Goal: Transaction & Acquisition: Obtain resource

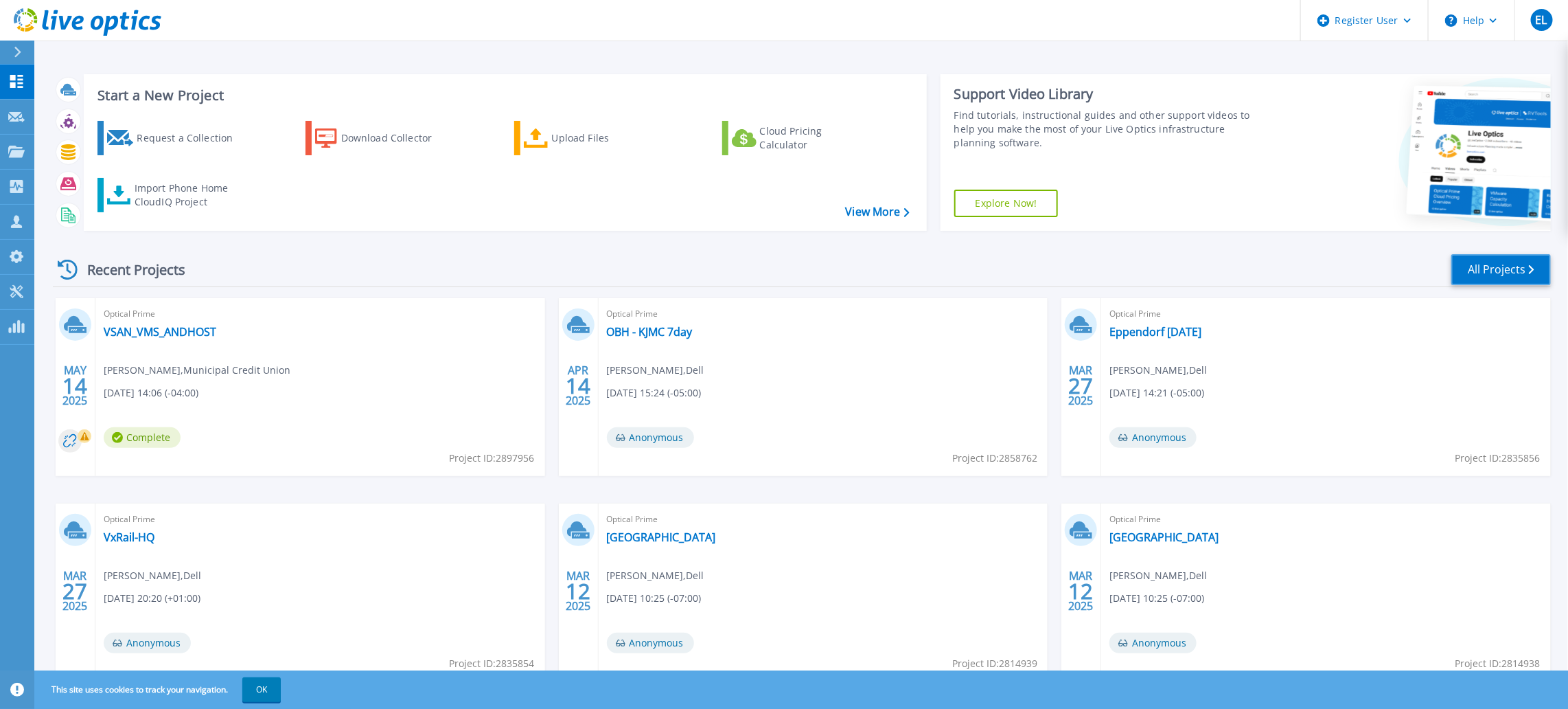
click at [1471, 275] on link "All Projects" at bounding box center [1501, 269] width 100 height 30
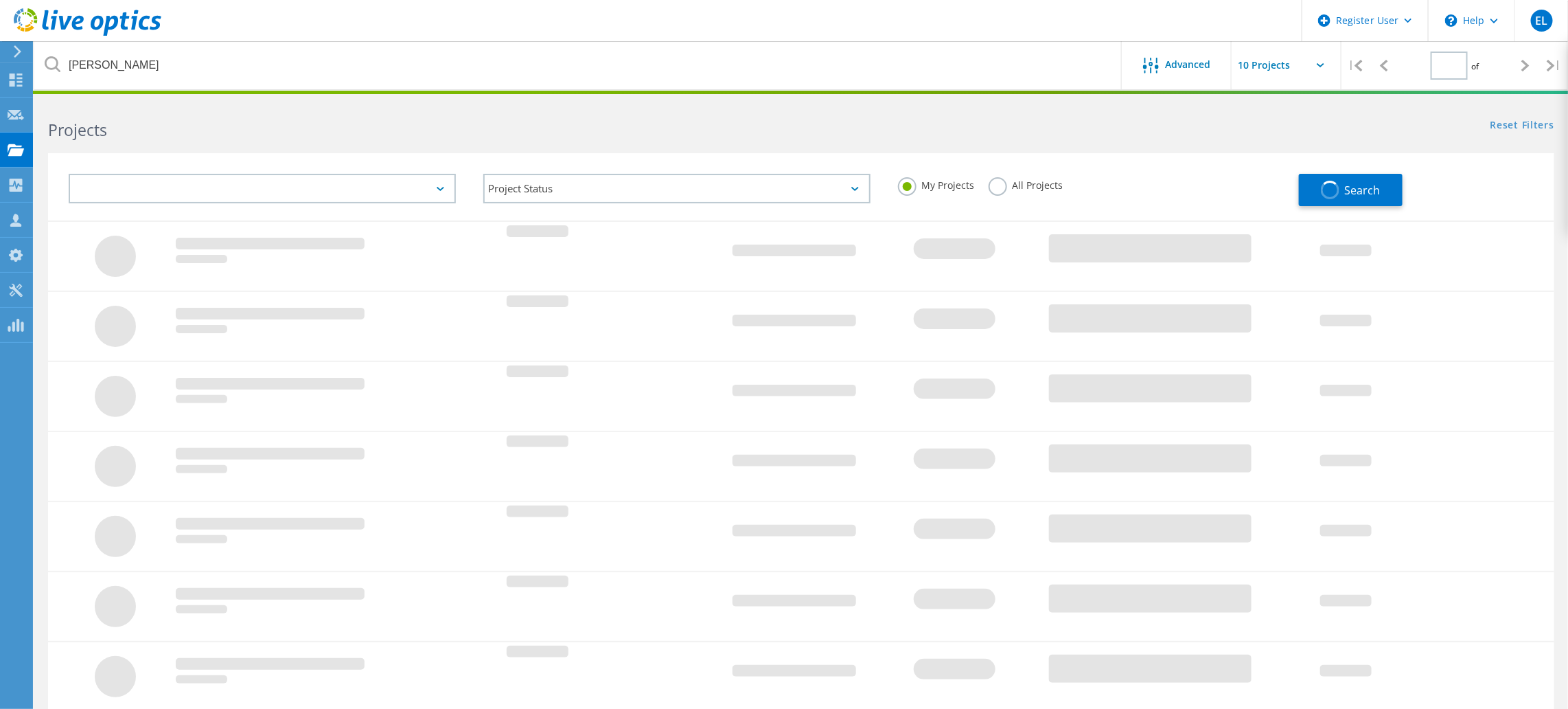
type input "1"
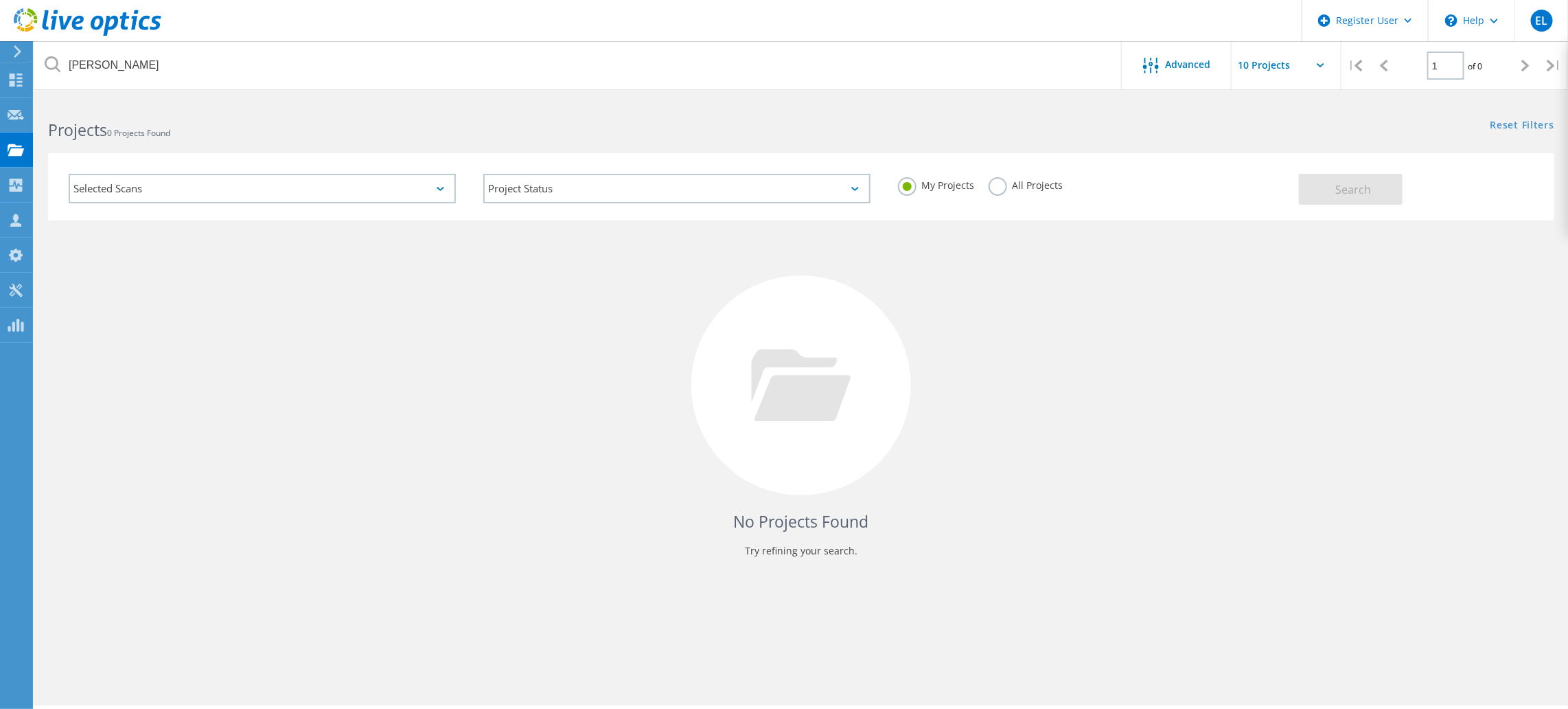
click at [1008, 192] on div "All Projects" at bounding box center [1026, 187] width 75 height 20
click at [1005, 184] on label "All Projects" at bounding box center [1026, 184] width 75 height 13
click at [0, 0] on input "All Projects" at bounding box center [0, 0] width 0 height 0
click at [1327, 189] on button "Search" at bounding box center [1350, 189] width 104 height 30
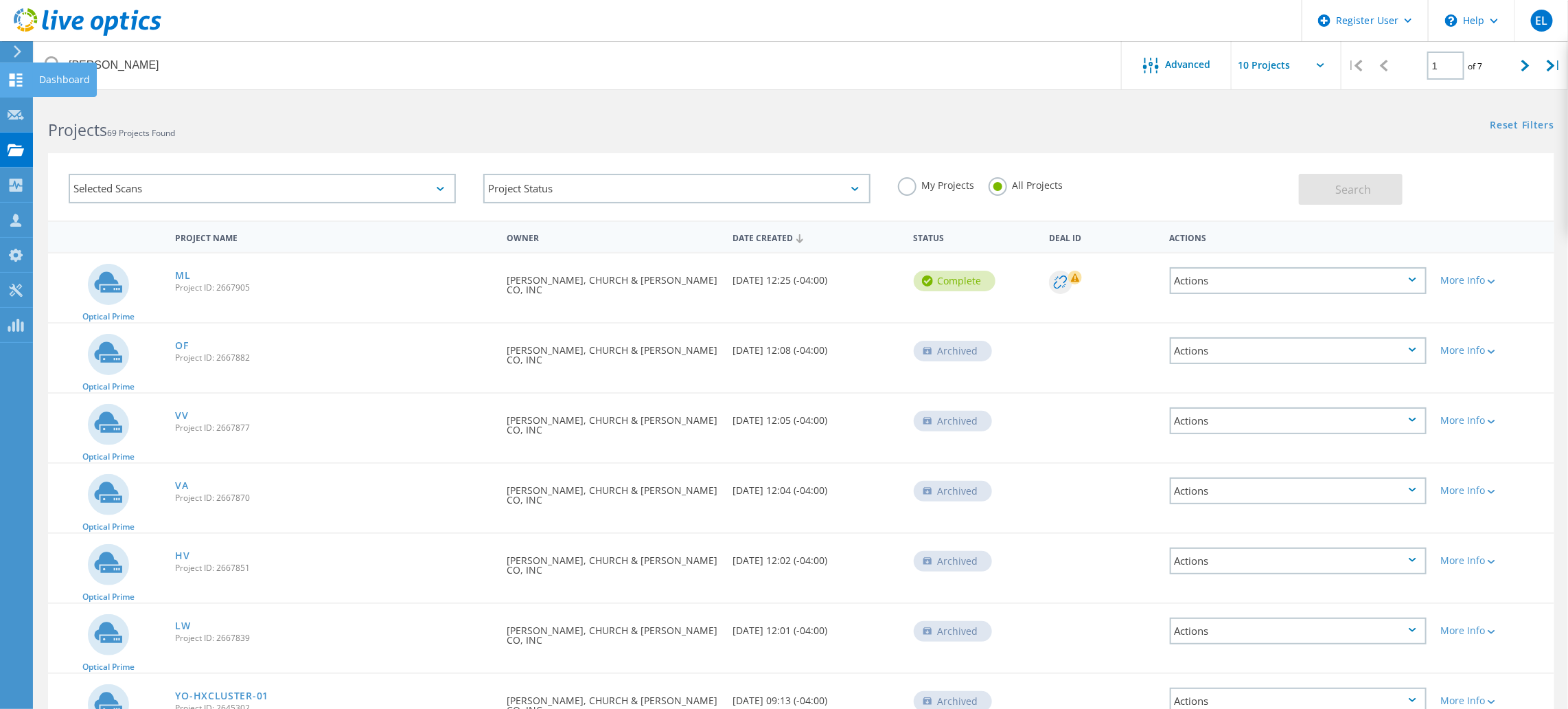
click at [33, 78] on div "Dashboard" at bounding box center [65, 80] width 65 height 34
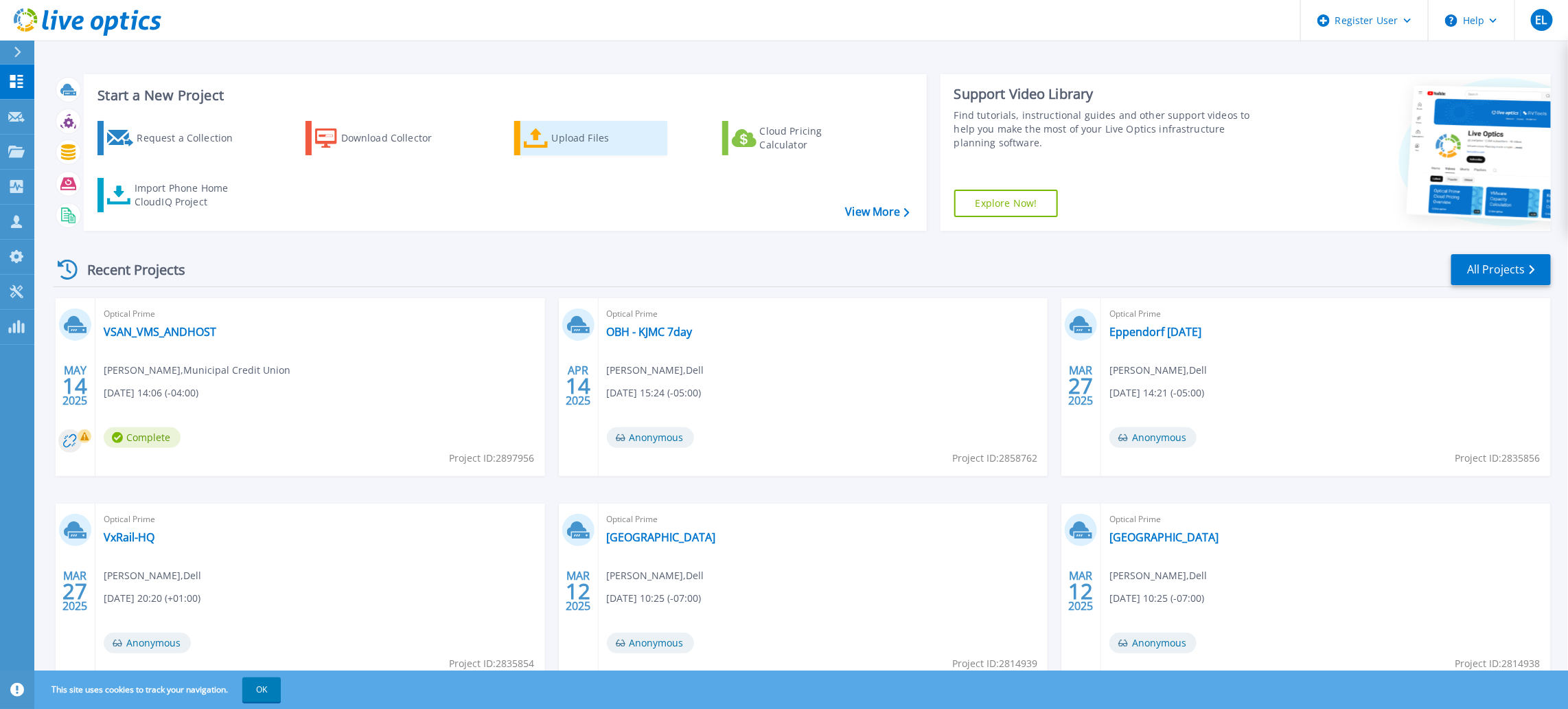
click at [542, 139] on icon at bounding box center [537, 138] width 25 height 20
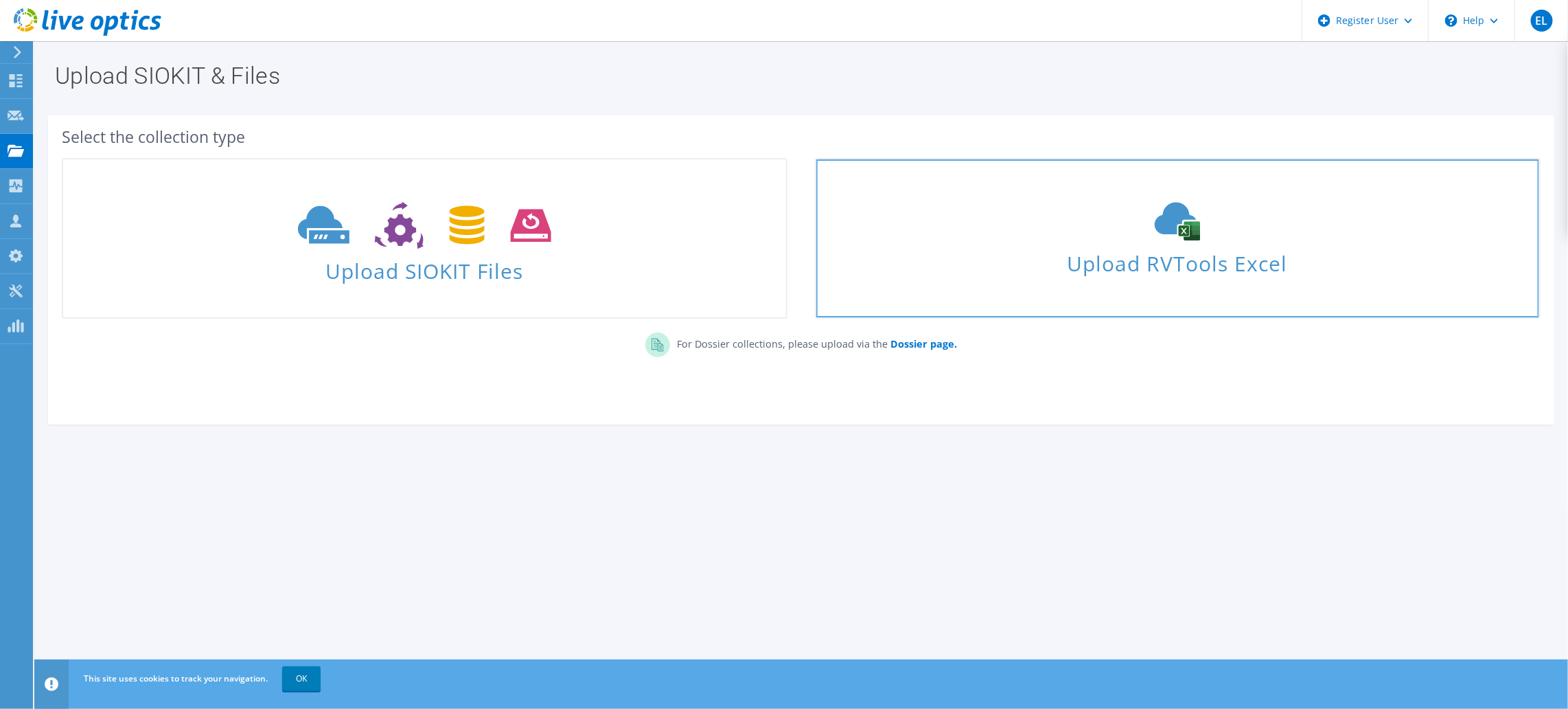
click at [1189, 240] on use at bounding box center [1178, 222] width 46 height 38
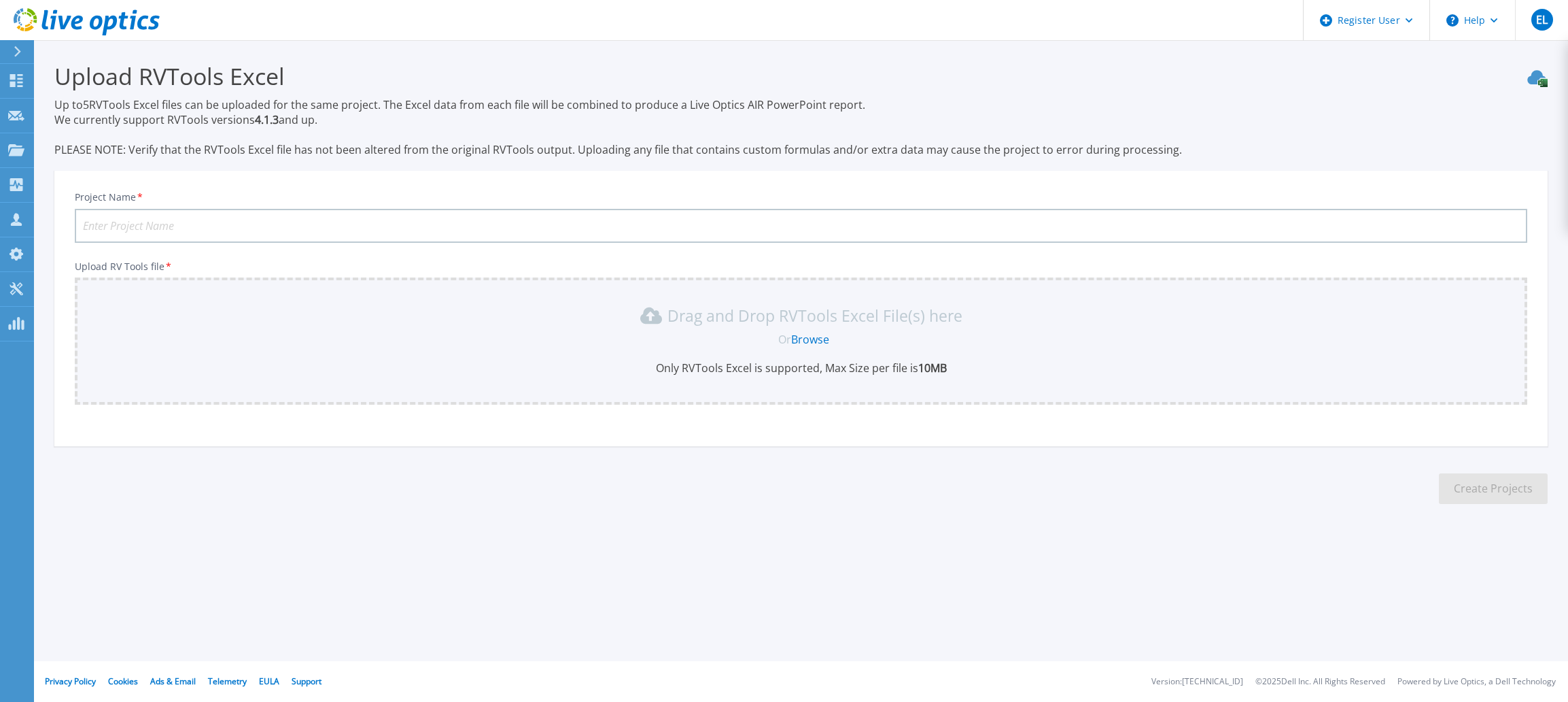
click at [752, 231] on input "Project Name *" at bounding box center [800, 226] width 1452 height 34
type input "[DEMOGRAPHIC_DATA] and [PERSON_NAME][GEOGRAPHIC_DATA] [GEOGRAPHIC_DATA]"
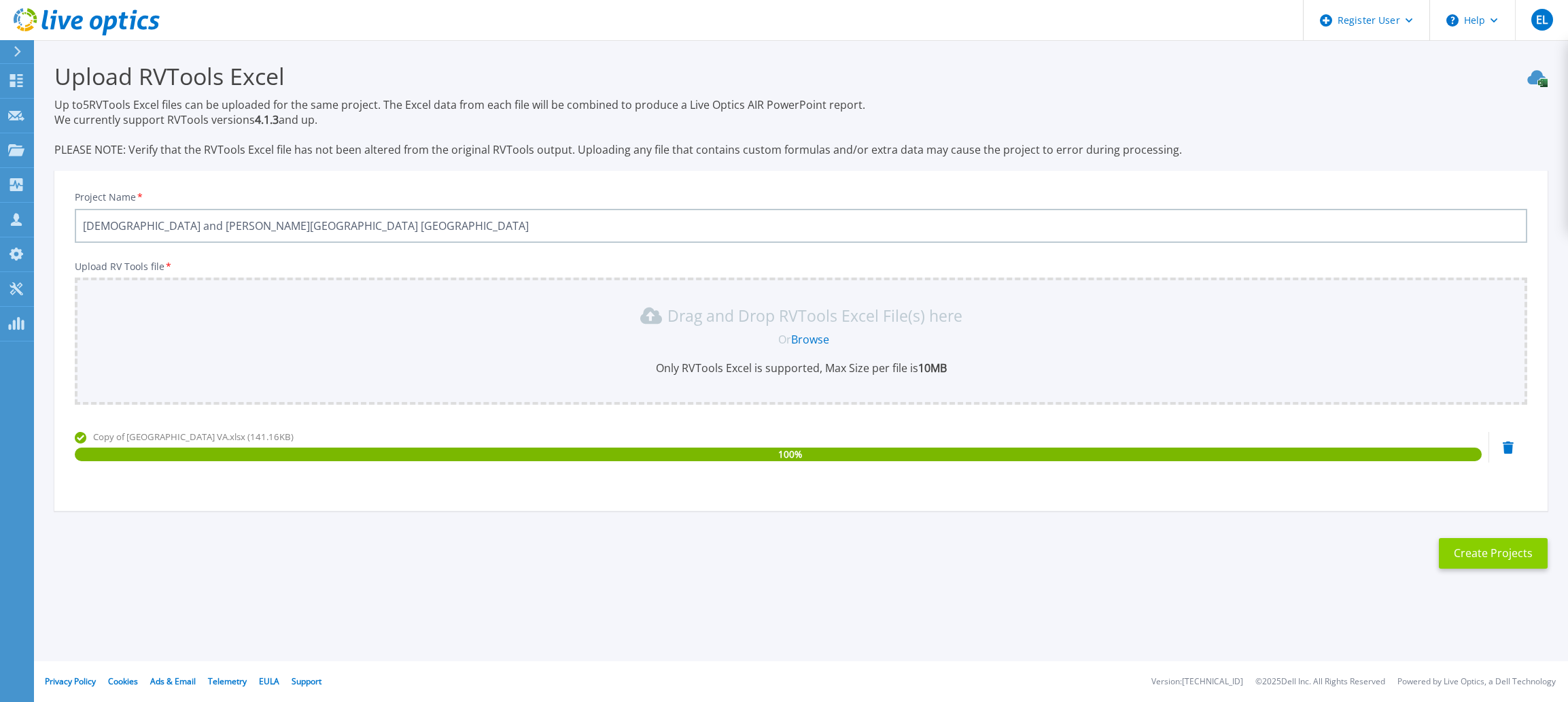
click at [1451, 557] on button "Create Projects" at bounding box center [1493, 553] width 108 height 30
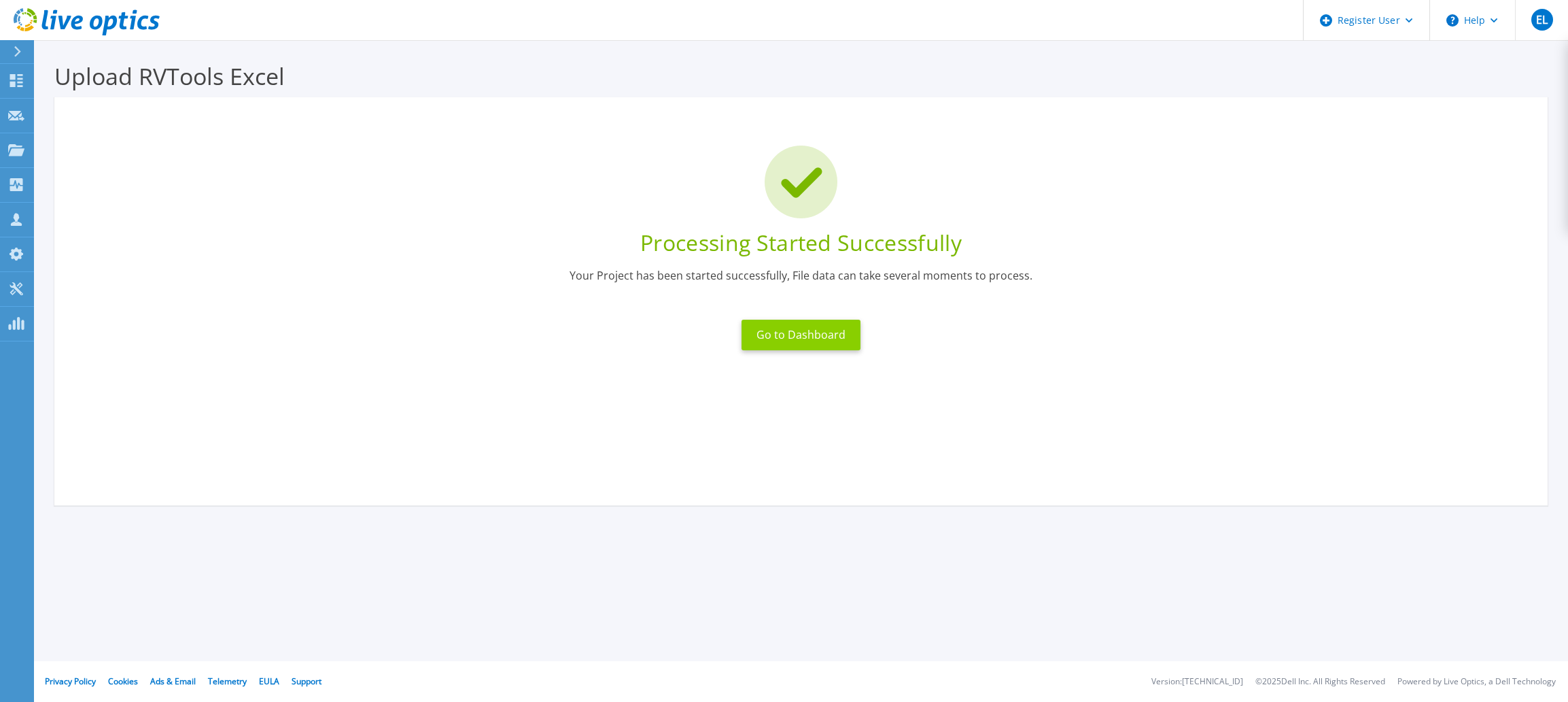
click at [775, 331] on button "Go to Dashboard" at bounding box center [800, 335] width 119 height 30
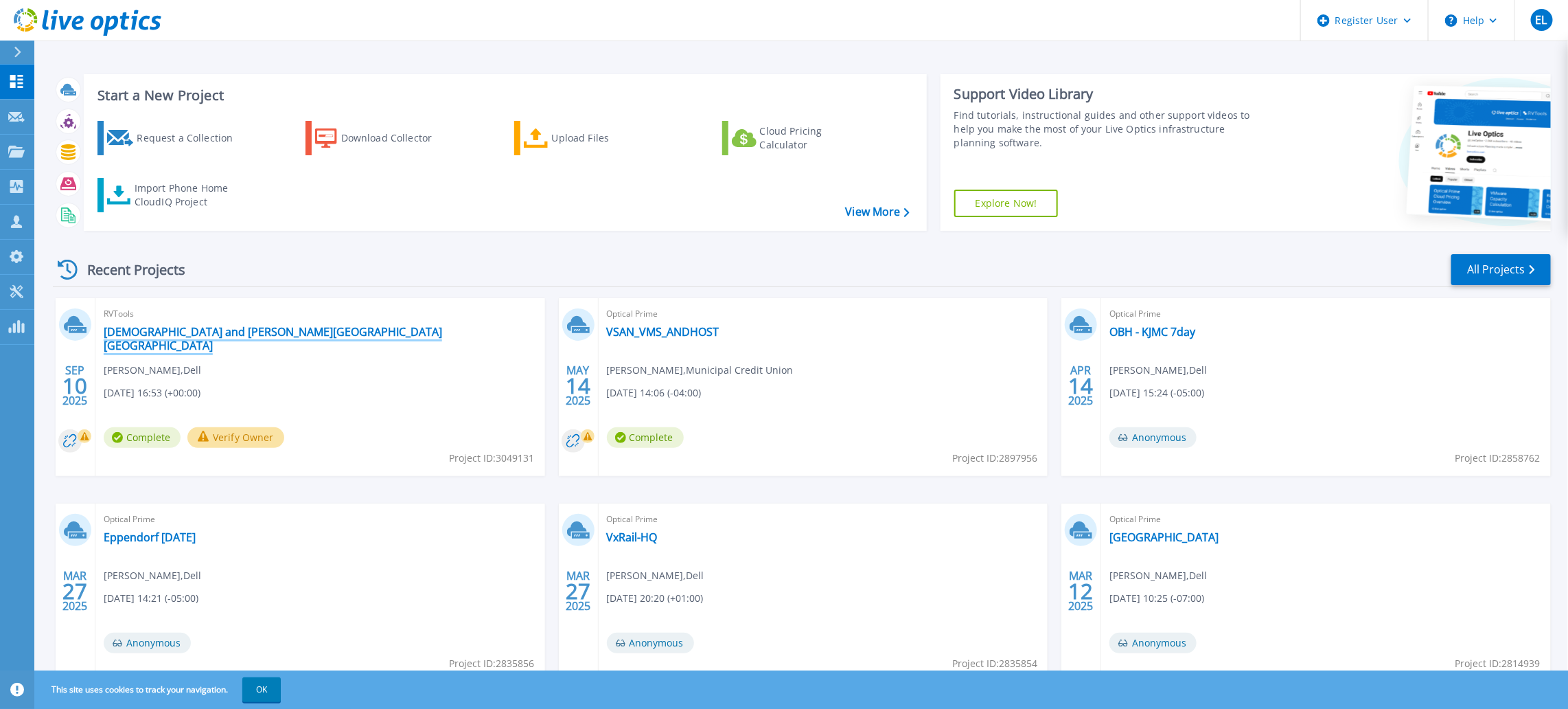
click at [262, 334] on link "[DEMOGRAPHIC_DATA] and [PERSON_NAME][GEOGRAPHIC_DATA] [GEOGRAPHIC_DATA]" at bounding box center [320, 338] width 433 height 28
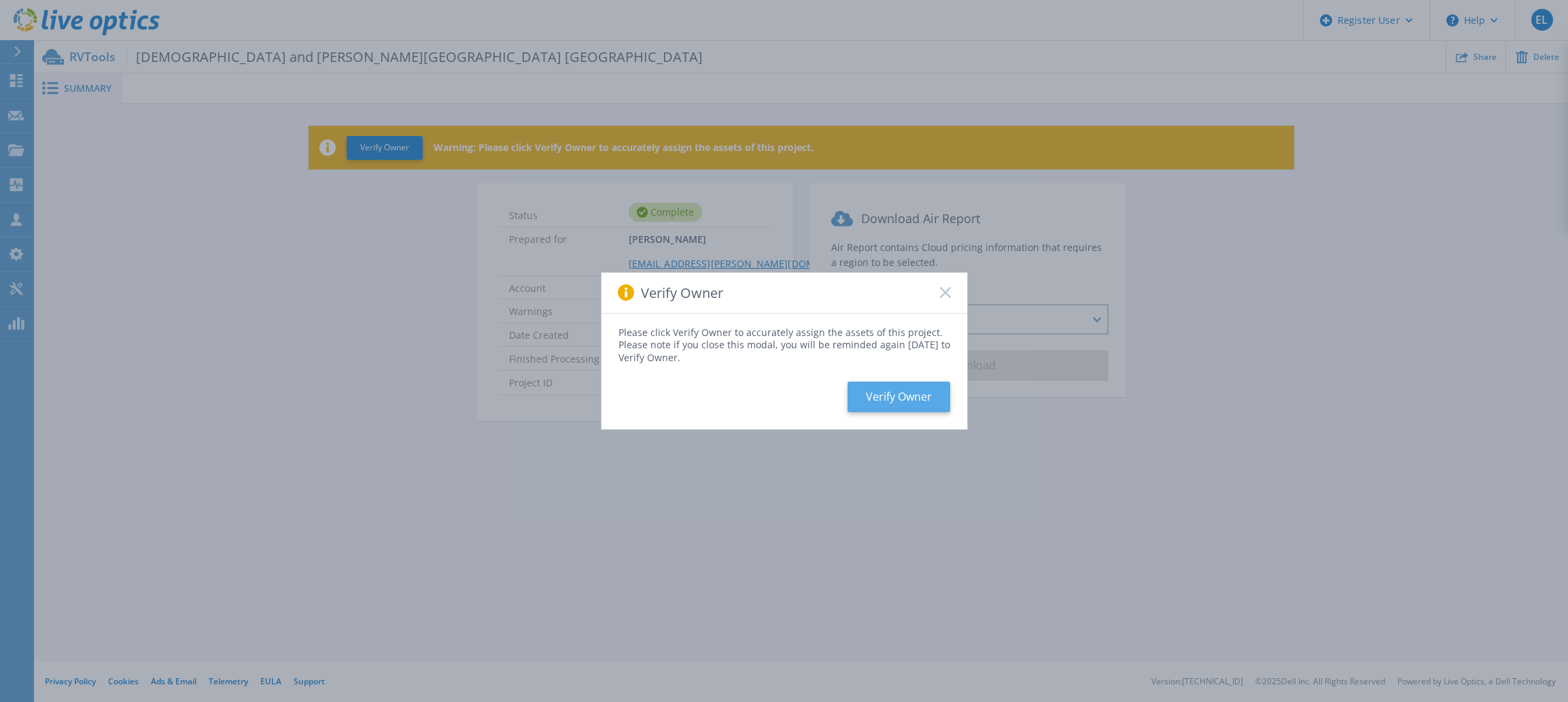
click at [926, 398] on button "Verify Owner" at bounding box center [898, 397] width 103 height 30
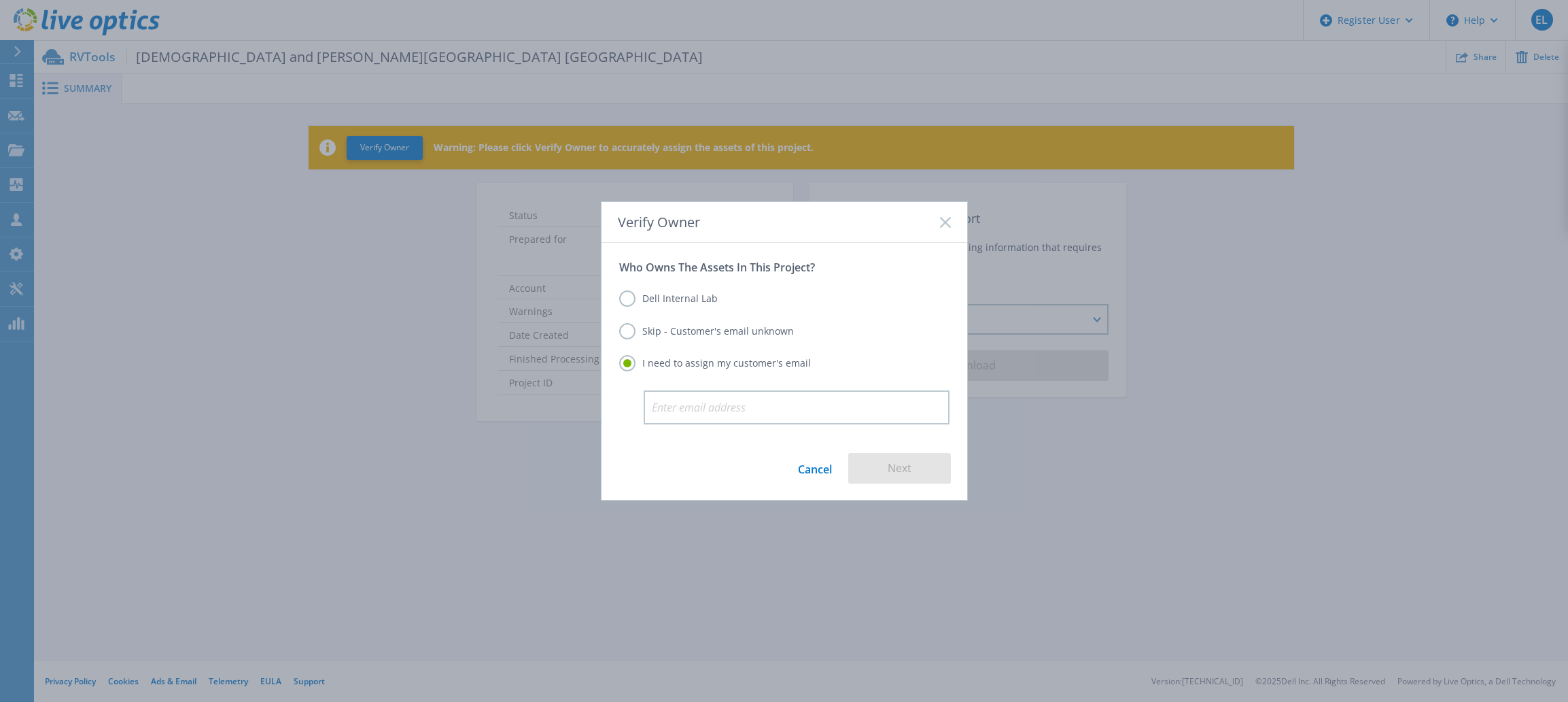
click at [697, 333] on label "Skip - Customer's email unknown" at bounding box center [705, 331] width 174 height 16
click at [0, 0] on input "Skip - Customer's email unknown" at bounding box center [0, 0] width 0 height 0
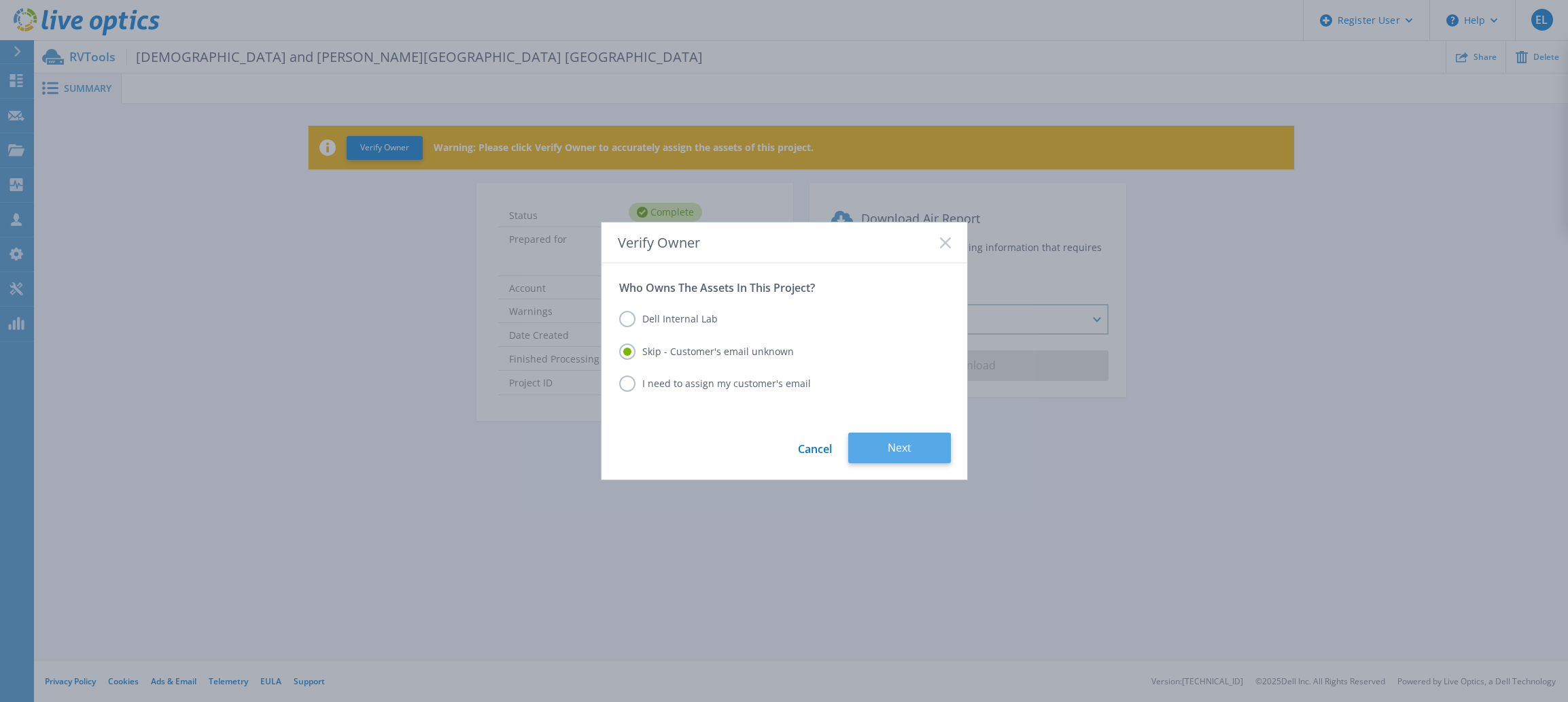
click at [902, 455] on button "Next" at bounding box center [899, 448] width 103 height 30
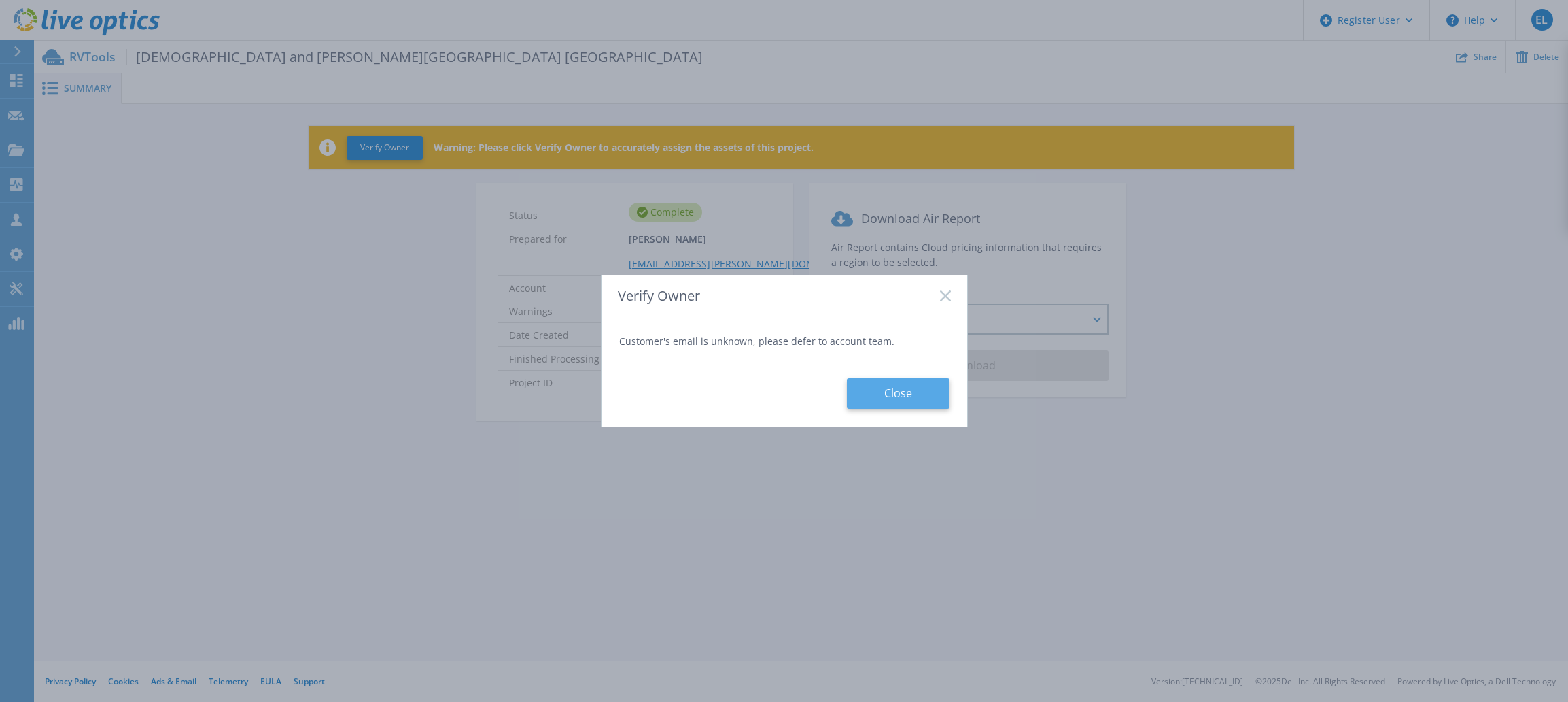
click at [878, 387] on button "Close" at bounding box center [897, 393] width 103 height 30
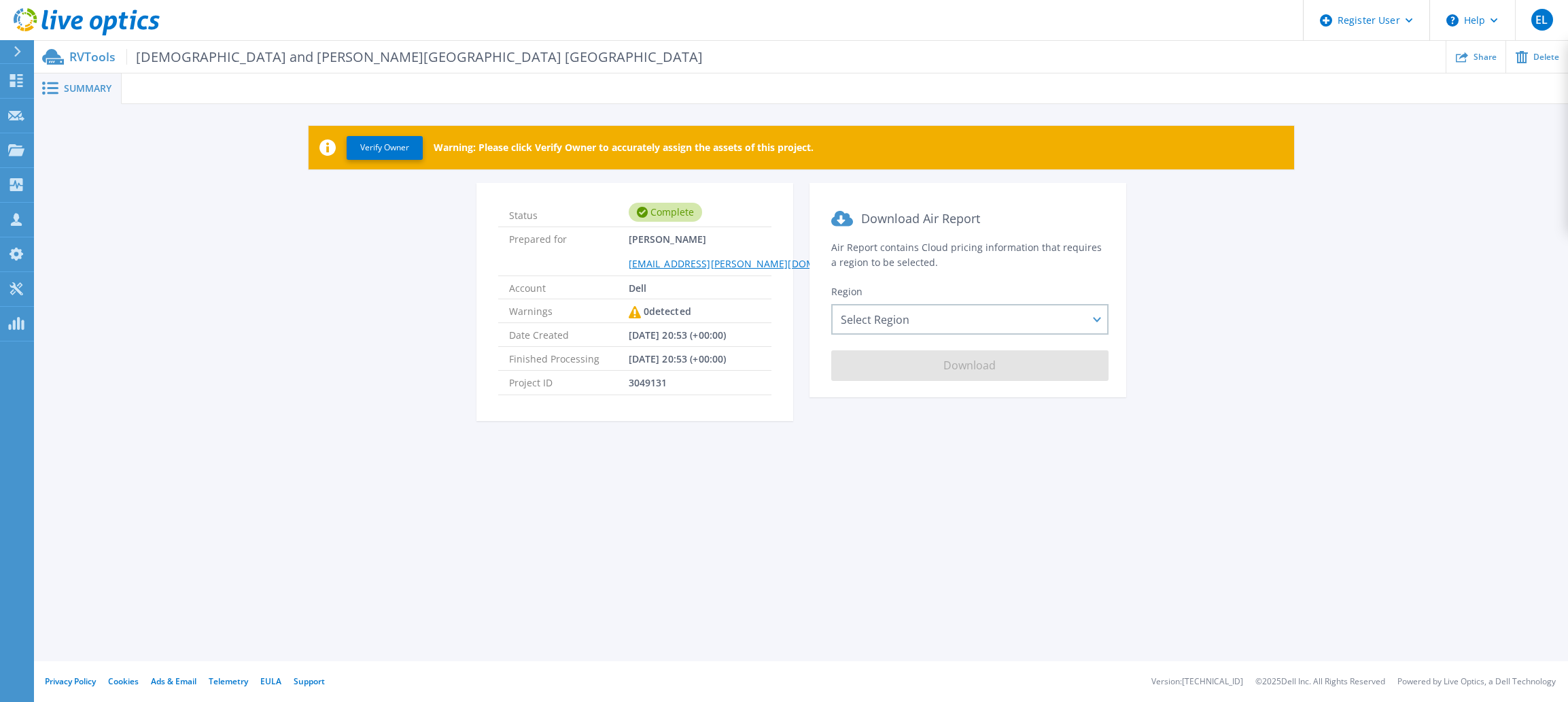
click at [73, 88] on span "Summary" at bounding box center [88, 89] width 48 height 9
click at [961, 315] on div "Select Region [GEOGRAPHIC_DATA] ([GEOGRAPHIC_DATA]) [GEOGRAPHIC_DATA] ([GEOGRAP…" at bounding box center [970, 319] width 277 height 30
click at [568, 490] on div "Summary Verify Owner Warning: Please click Verify Owner to accurately assign th…" at bounding box center [800, 330] width 1534 height 661
click at [74, 86] on span "Summary" at bounding box center [88, 89] width 48 height 9
click at [68, 79] on p "Dashboard" at bounding box center [60, 82] width 50 height 36
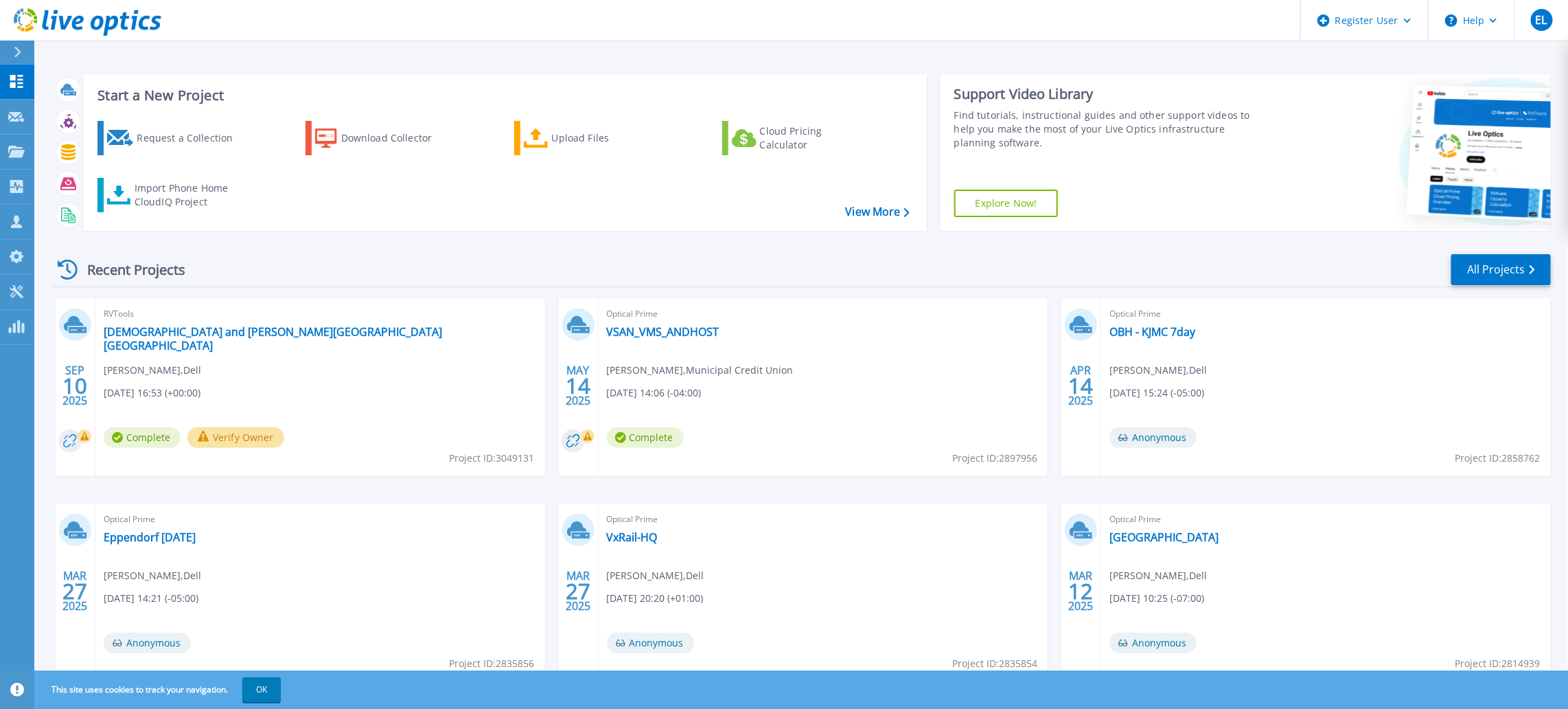
click at [76, 442] on circle at bounding box center [69, 441] width 24 height 24
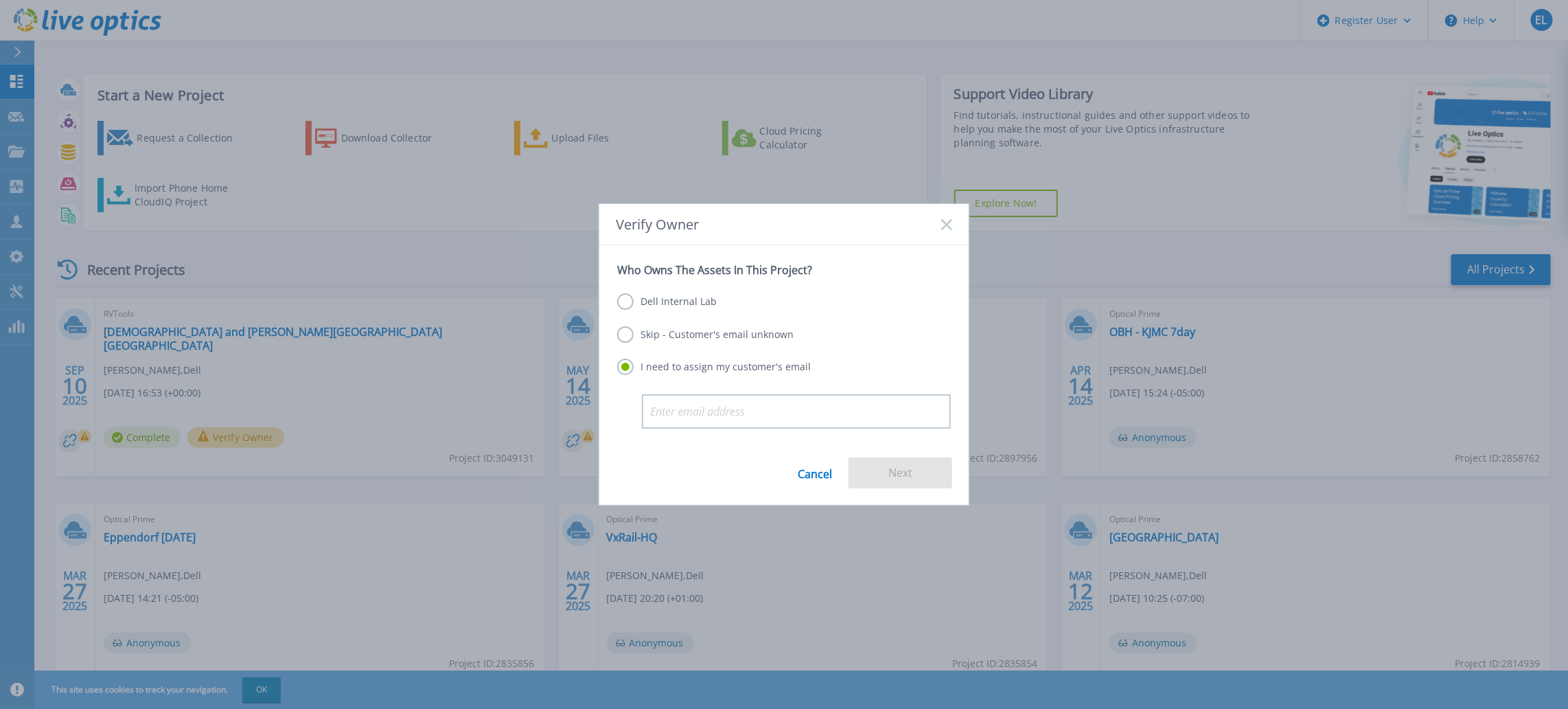
click at [622, 305] on label "Dell Internal Lab" at bounding box center [667, 301] width 100 height 16
click at [0, 0] on input "Dell Internal Lab" at bounding box center [0, 0] width 0 height 0
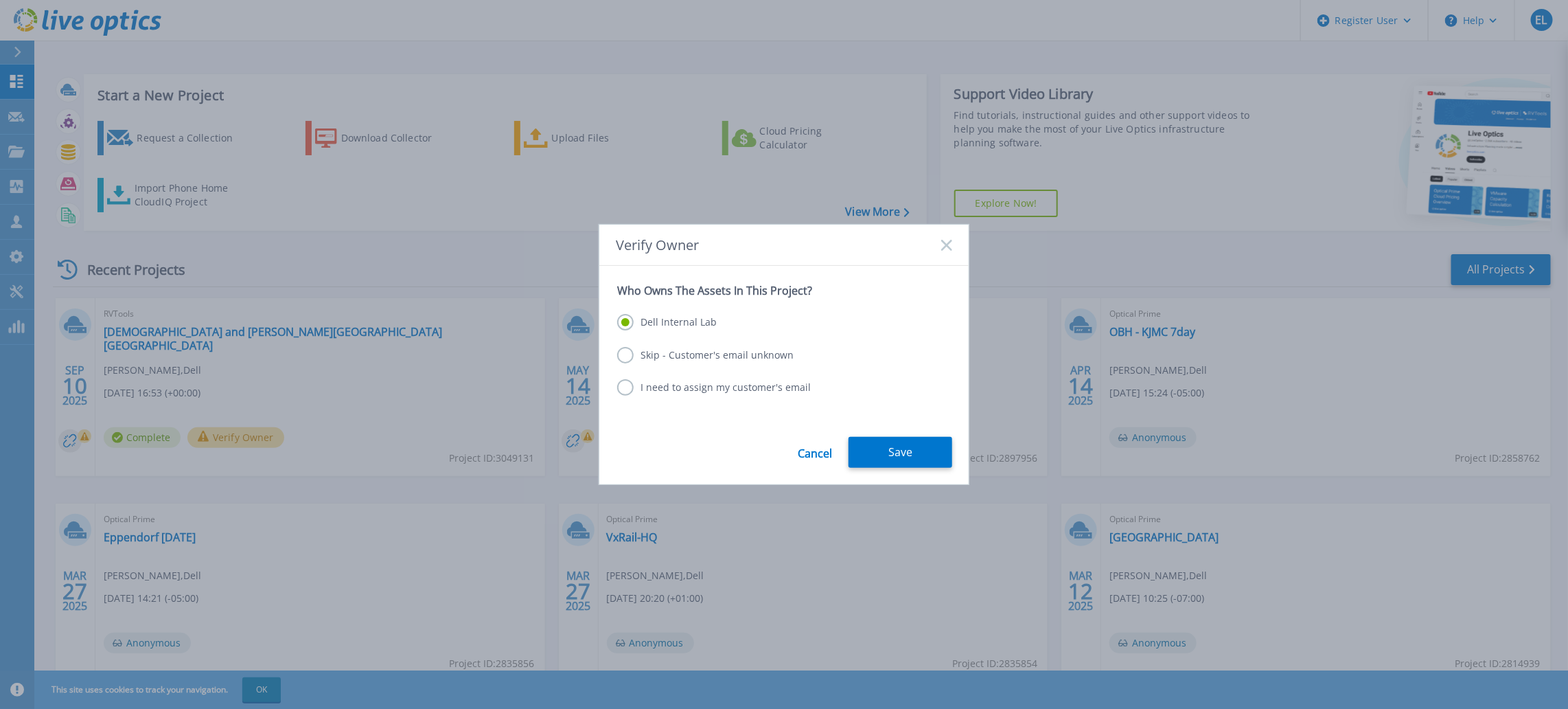
click at [704, 357] on label "Skip - Customer's email unknown" at bounding box center [705, 354] width 176 height 16
click at [0, 0] on input "Skip - Customer's email unknown" at bounding box center [0, 0] width 0 height 0
click at [672, 332] on div "Dell Internal Lab" at bounding box center [784, 323] width 334 height 18
click at [676, 324] on label "Dell Internal Lab" at bounding box center [667, 322] width 100 height 16
click at [0, 0] on input "Dell Internal Lab" at bounding box center [0, 0] width 0 height 0
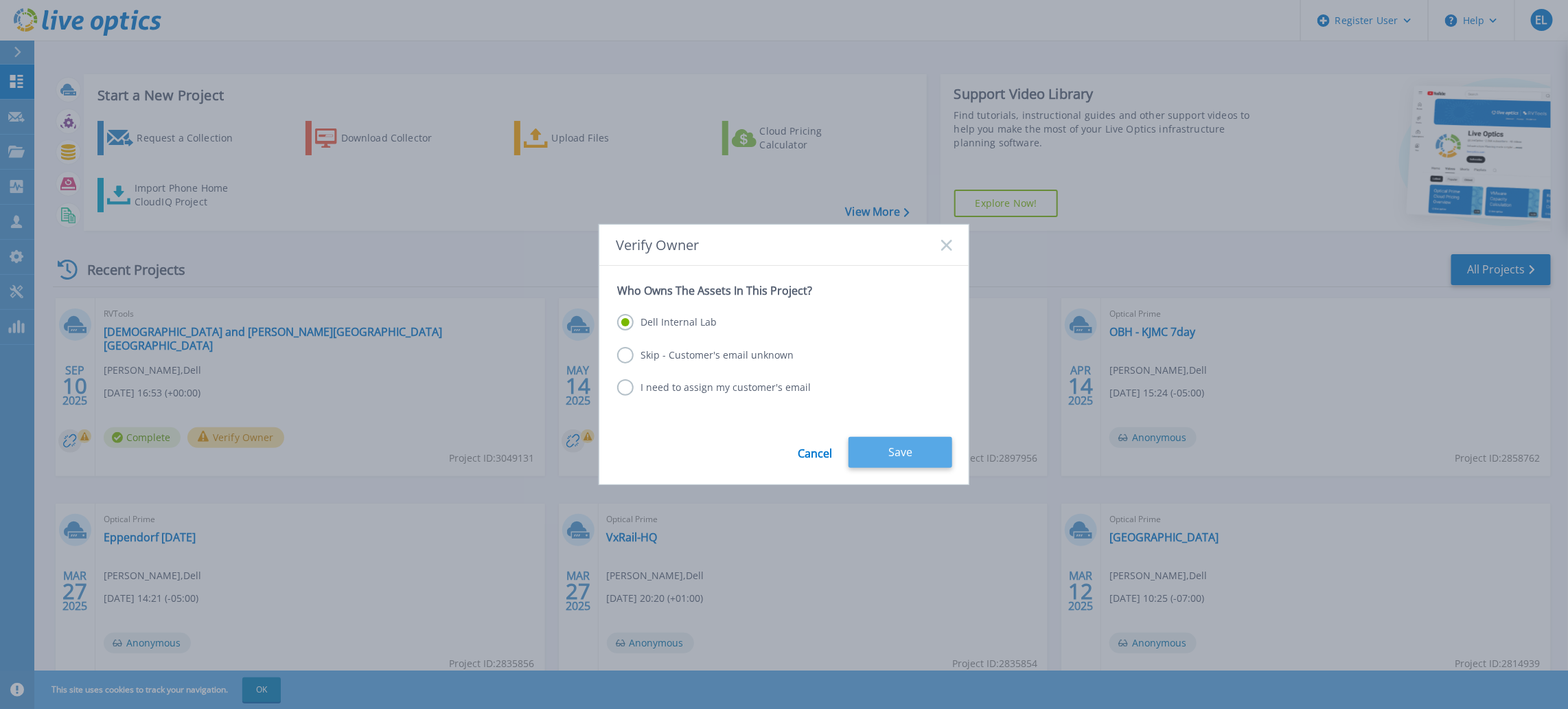
click at [854, 454] on button "Save" at bounding box center [900, 452] width 104 height 30
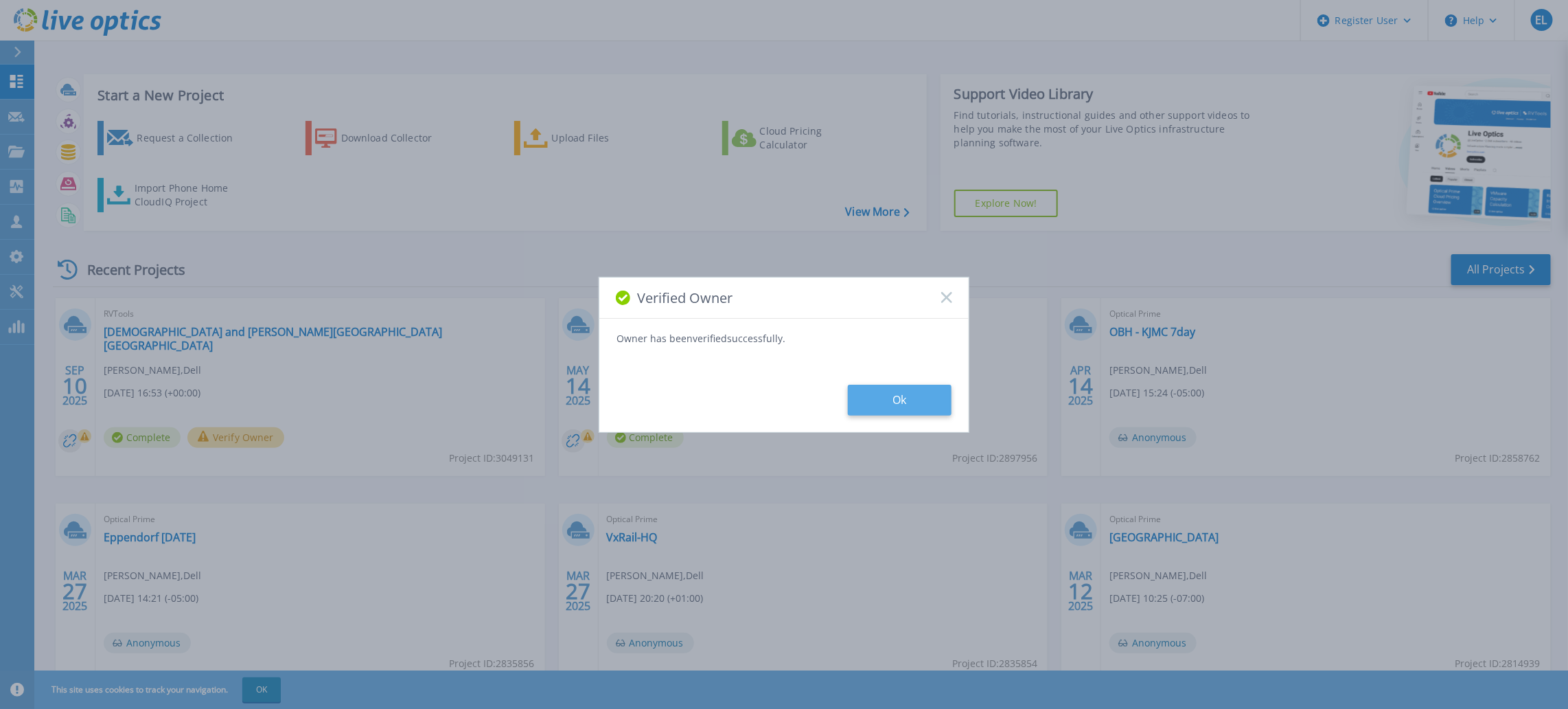
click at [896, 403] on button "Ok" at bounding box center [899, 400] width 104 height 30
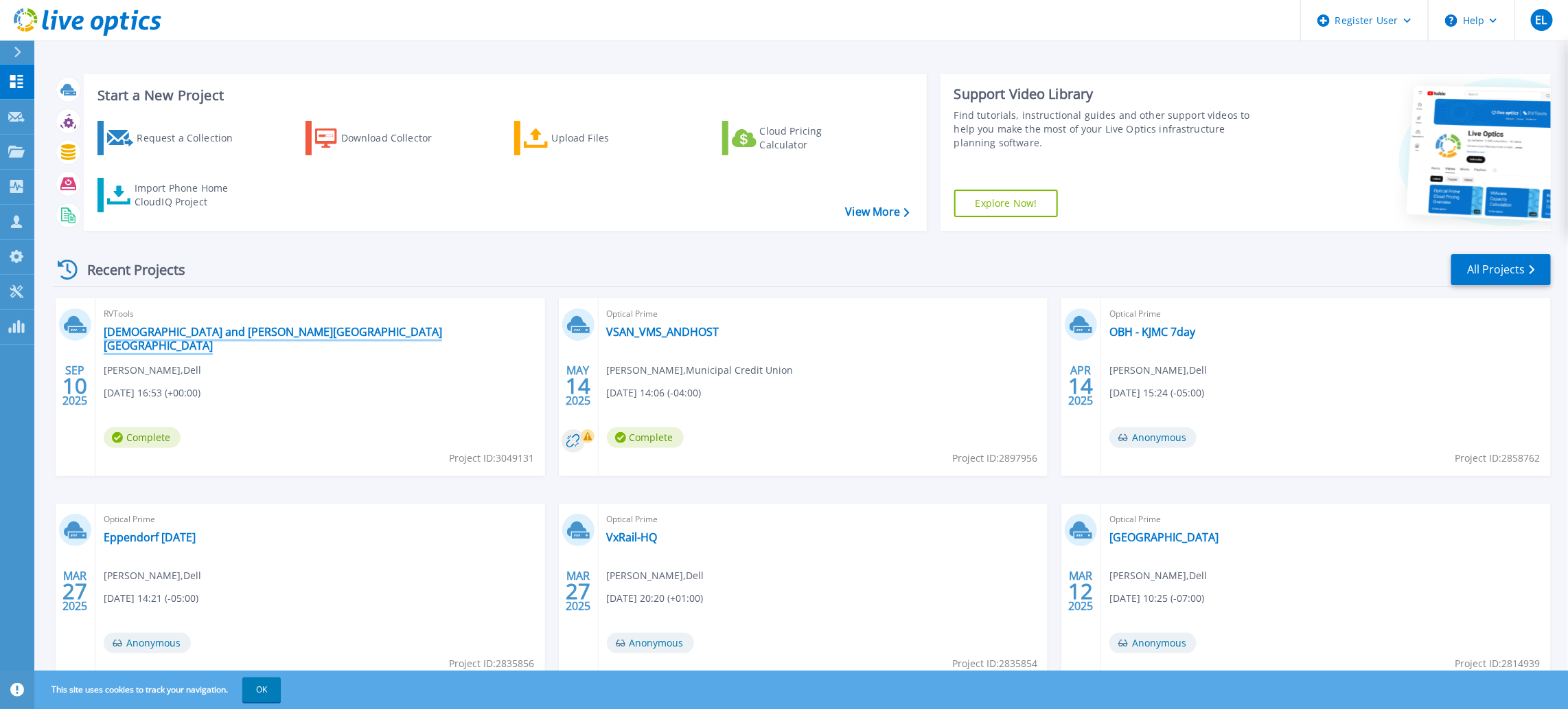
click at [286, 332] on link "[DEMOGRAPHIC_DATA] and [PERSON_NAME][GEOGRAPHIC_DATA] [GEOGRAPHIC_DATA]" at bounding box center [320, 338] width 433 height 28
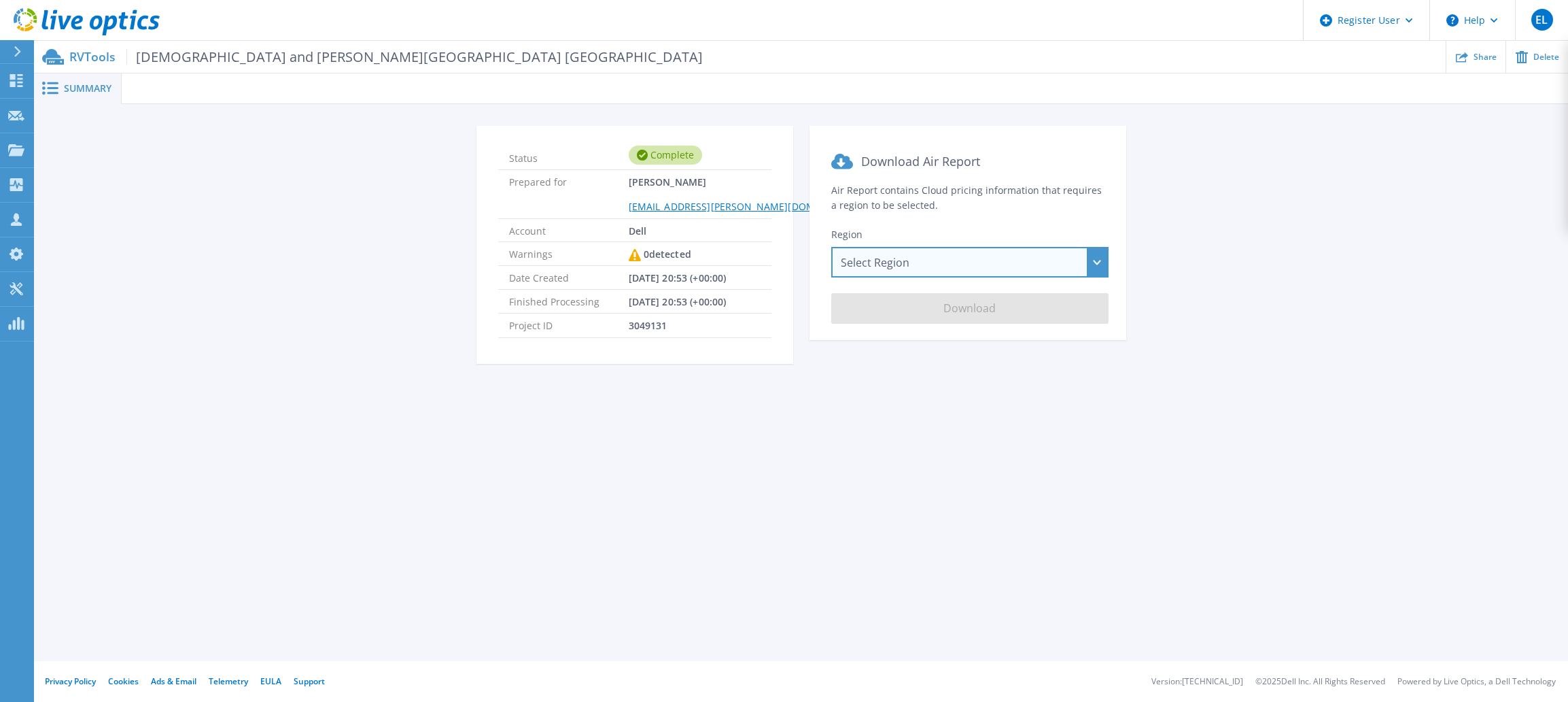
click at [887, 260] on div "Select Region [GEOGRAPHIC_DATA] ([GEOGRAPHIC_DATA]) [GEOGRAPHIC_DATA] ([GEOGRAP…" at bounding box center [970, 262] width 277 height 30
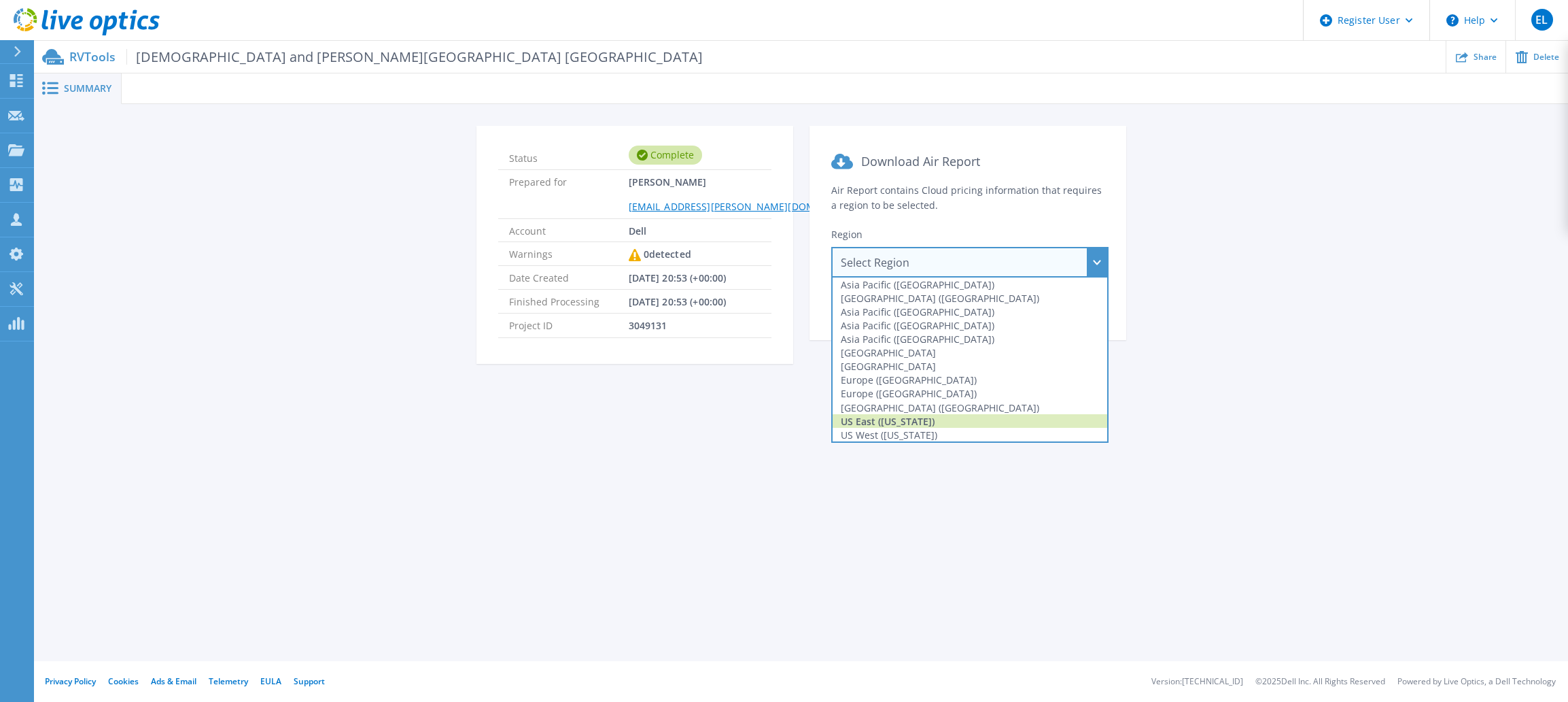
click at [901, 414] on div "US East ([US_STATE])" at bounding box center [970, 420] width 275 height 13
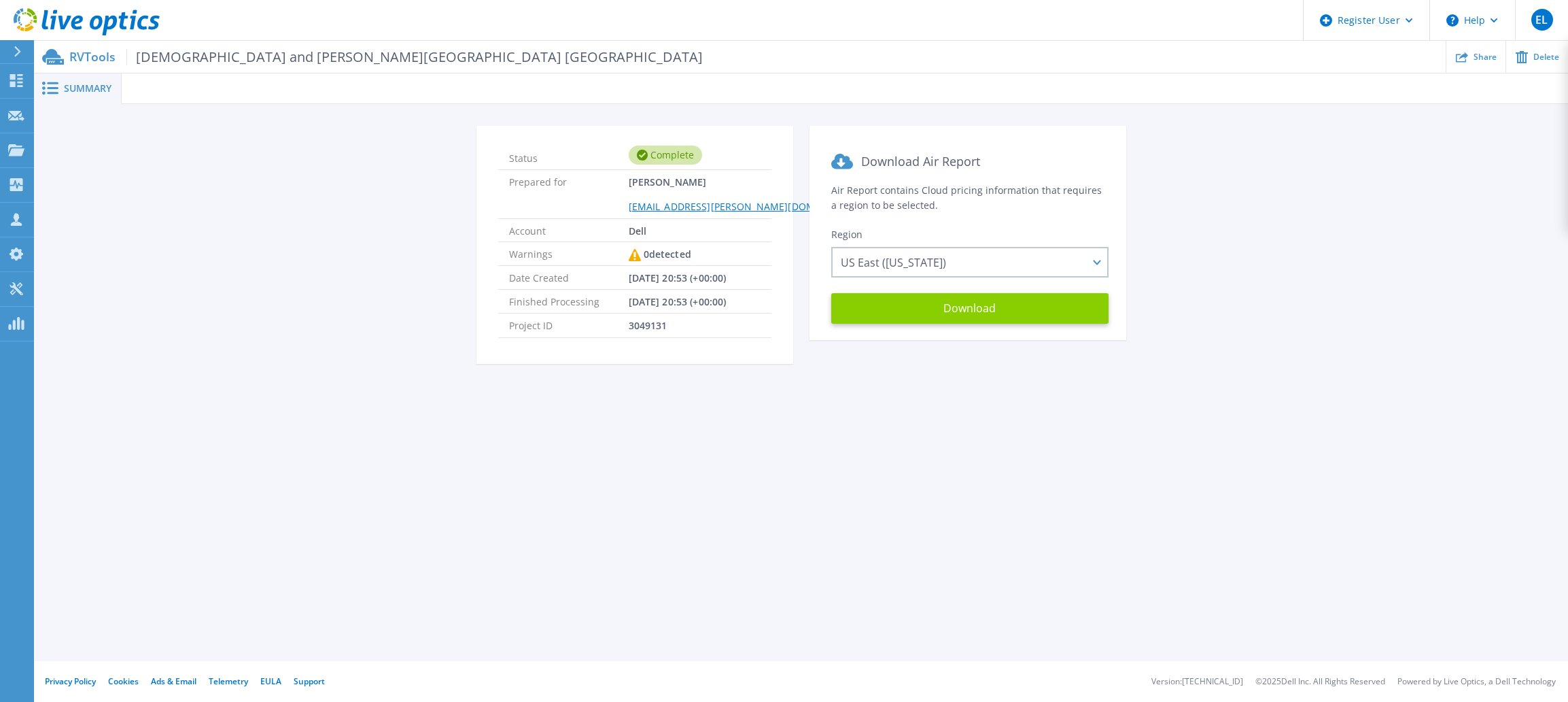
click at [1005, 306] on button "Download" at bounding box center [970, 308] width 277 height 30
